Goal: Transaction & Acquisition: Purchase product/service

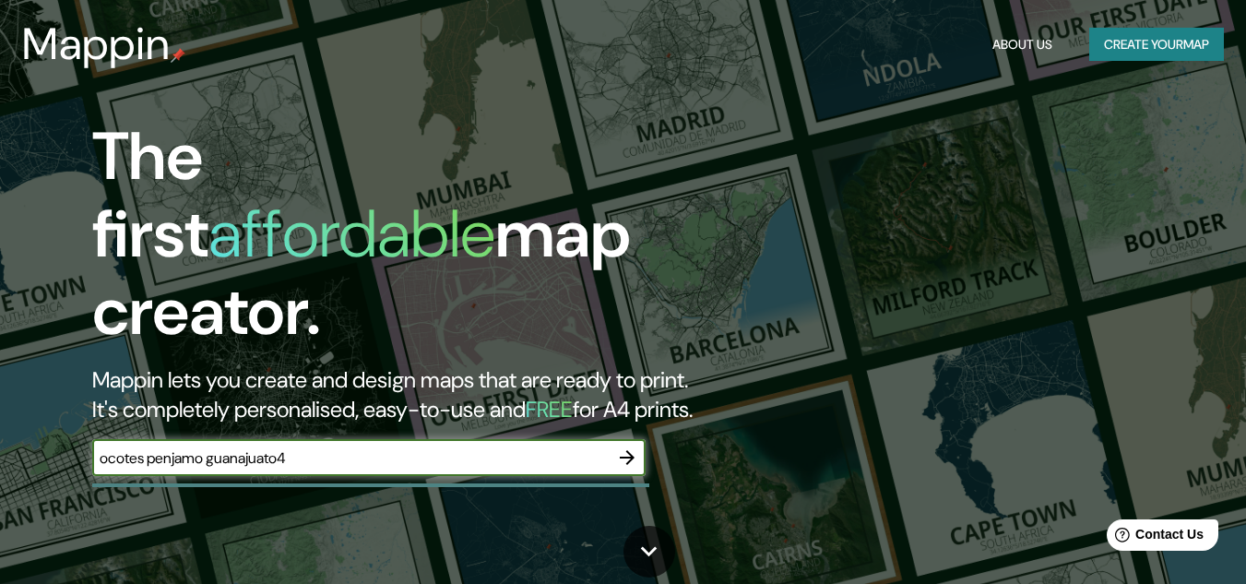
drag, startPoint x: 308, startPoint y: 442, endPoint x: 290, endPoint y: 438, distance: 18.8
click at [290, 447] on input "ocotes penjamo guanajuato4" at bounding box center [350, 457] width 517 height 21
type input "ocotes penjamo [GEOGRAPHIC_DATA]"
click at [574, 447] on input "text" at bounding box center [350, 457] width 517 height 21
click at [634, 447] on icon "button" at bounding box center [627, 458] width 22 height 22
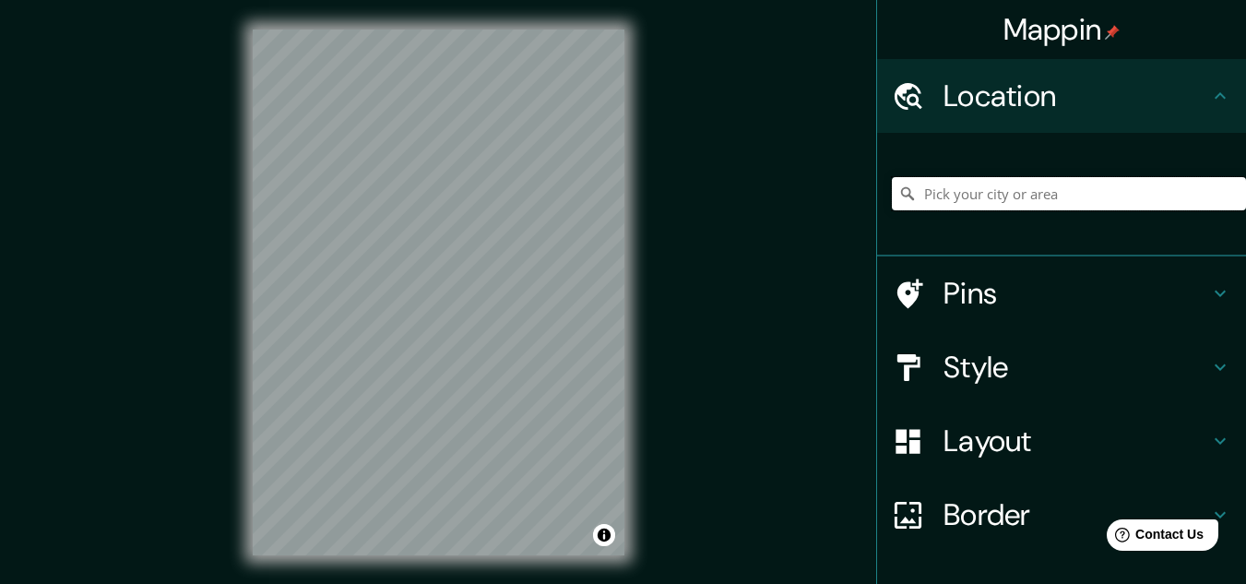
click at [1006, 188] on input "Pick your city or area" at bounding box center [1069, 193] width 354 height 33
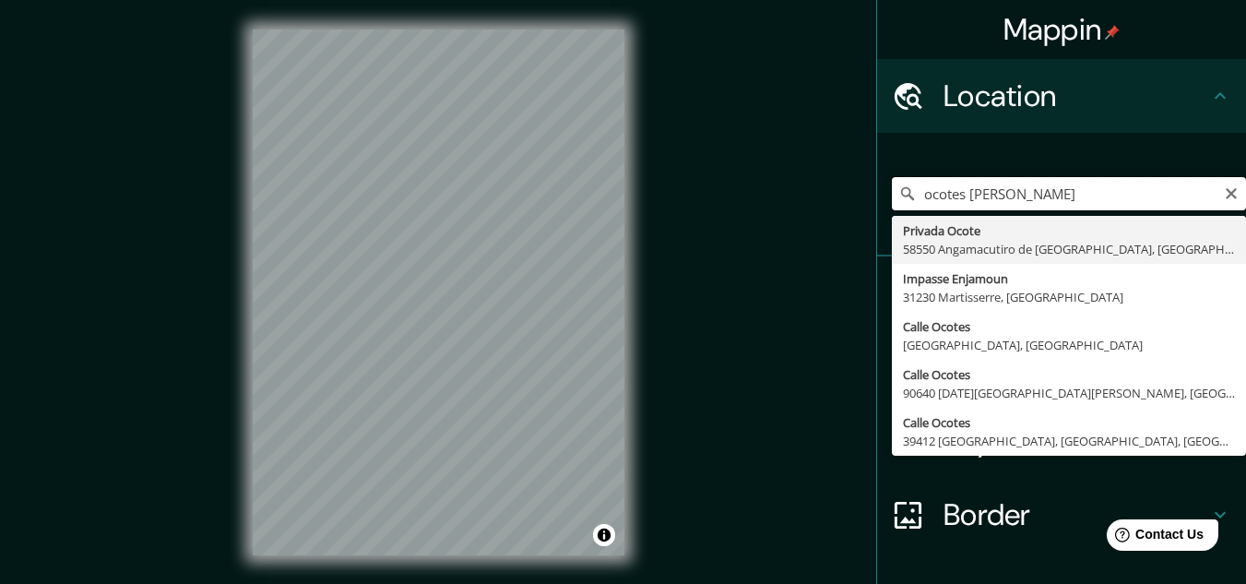
click at [957, 197] on input "ocotes [PERSON_NAME]" at bounding box center [1069, 193] width 354 height 33
click at [1032, 190] on input "ocotes penjamo" at bounding box center [1069, 193] width 354 height 33
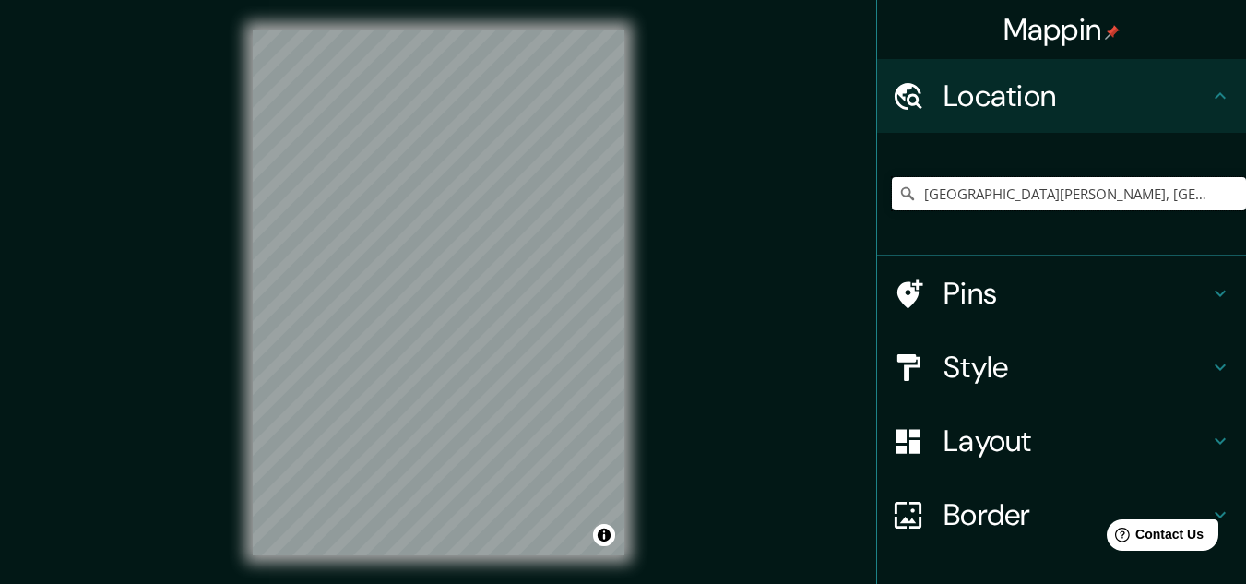
drag, startPoint x: 1141, startPoint y: 192, endPoint x: 829, endPoint y: 191, distance: 312.8
click at [829, 191] on div "Mappin Location [GEOGRAPHIC_DATA][PERSON_NAME] [GEOGRAPHIC_DATA][PERSON_NAME] […" at bounding box center [623, 307] width 1246 height 614
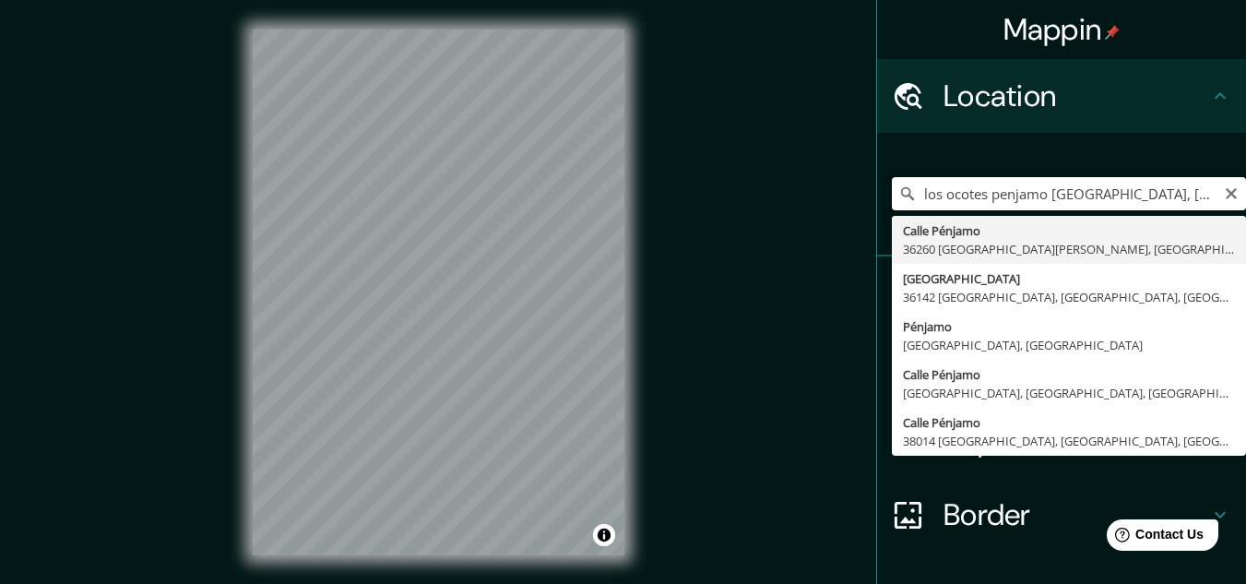
type input "[GEOGRAPHIC_DATA][PERSON_NAME], [GEOGRAPHIC_DATA], [GEOGRAPHIC_DATA]"
